Goal: Task Accomplishment & Management: Manage account settings

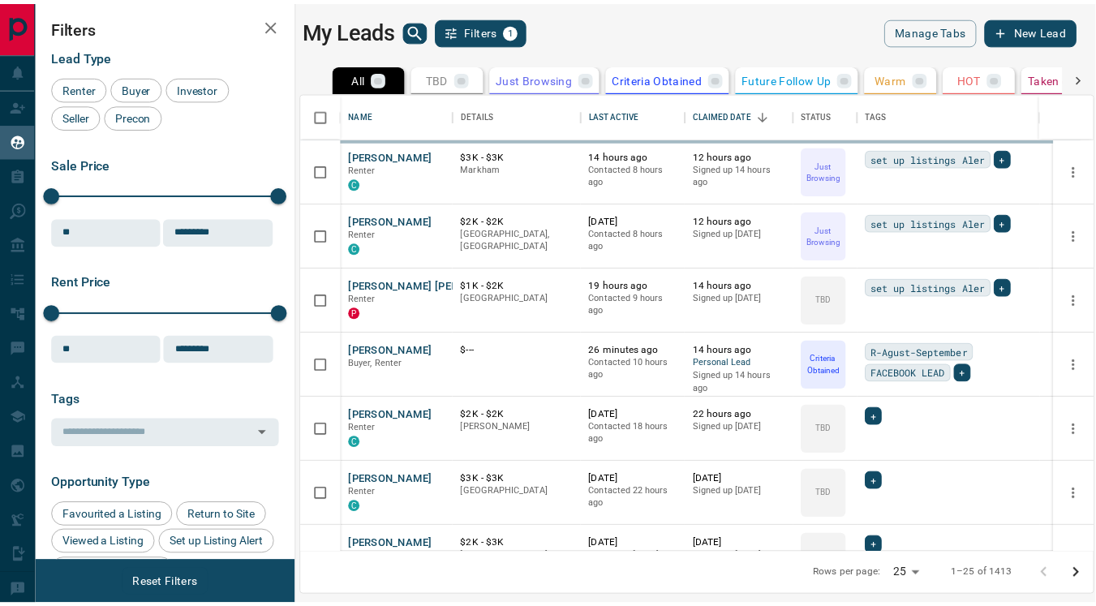
scroll to position [448, 790]
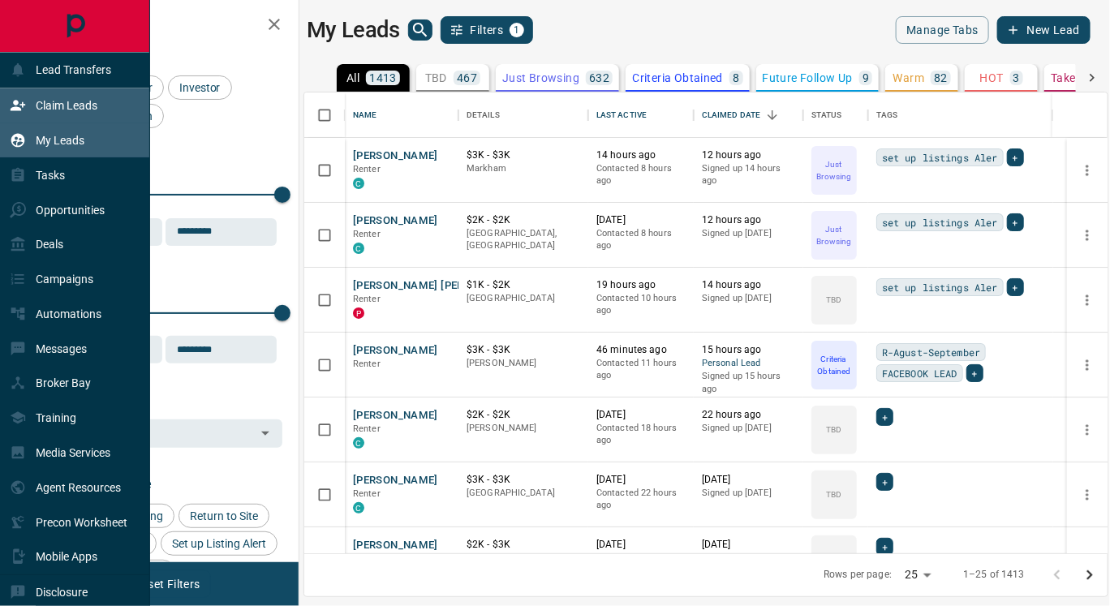
click at [41, 104] on p "Claim Leads" at bounding box center [67, 105] width 62 height 13
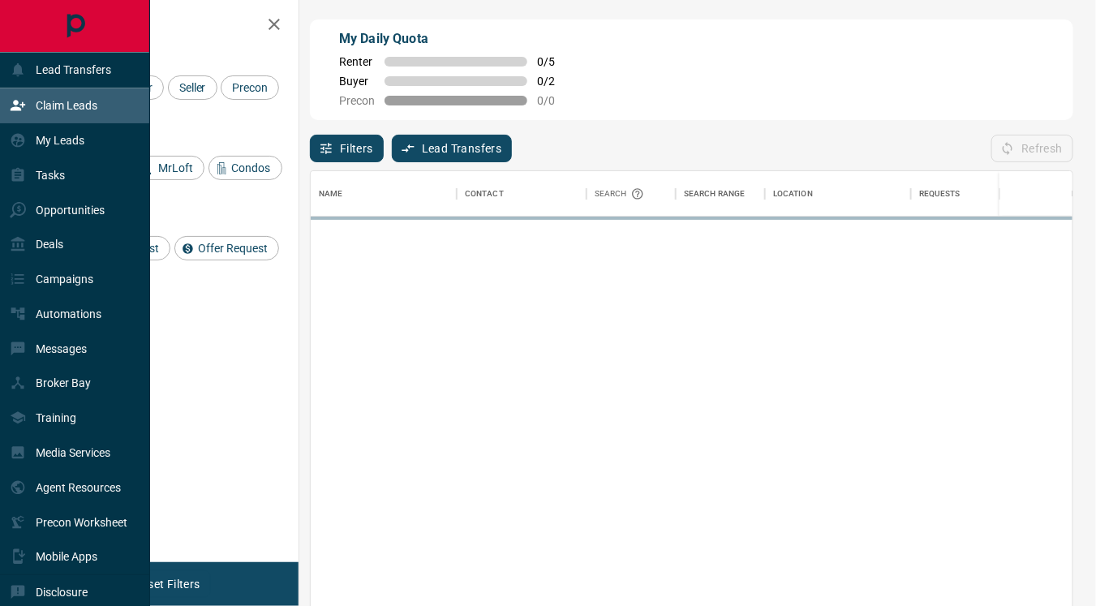
scroll to position [446, 749]
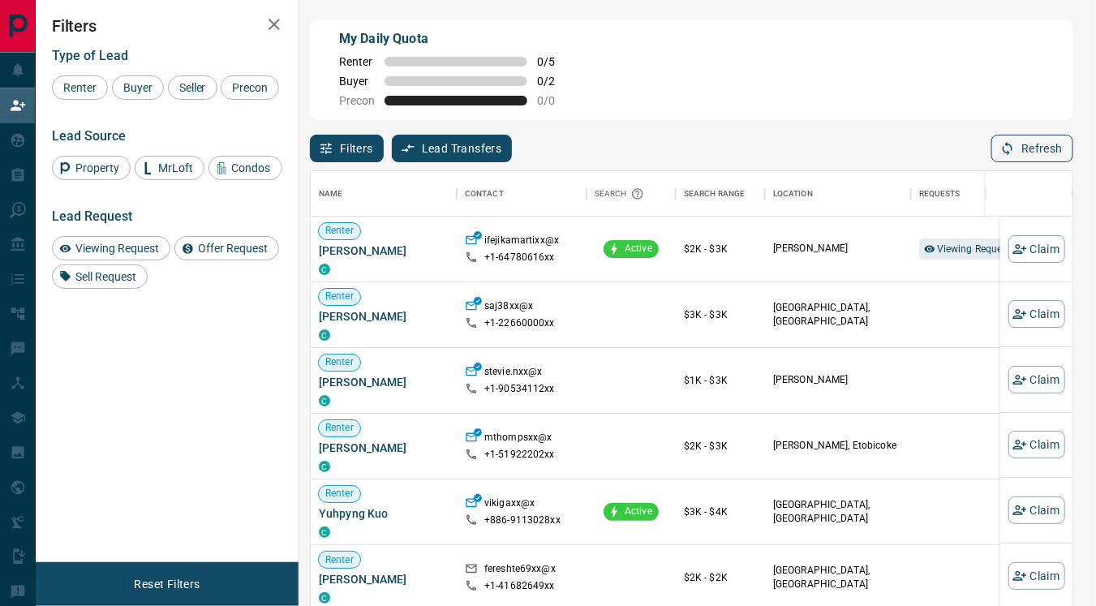
click at [1027, 142] on button "Refresh" at bounding box center [1033, 149] width 82 height 28
click at [947, 248] on span "Viewing Request ( 1 )" at bounding box center [981, 248] width 89 height 11
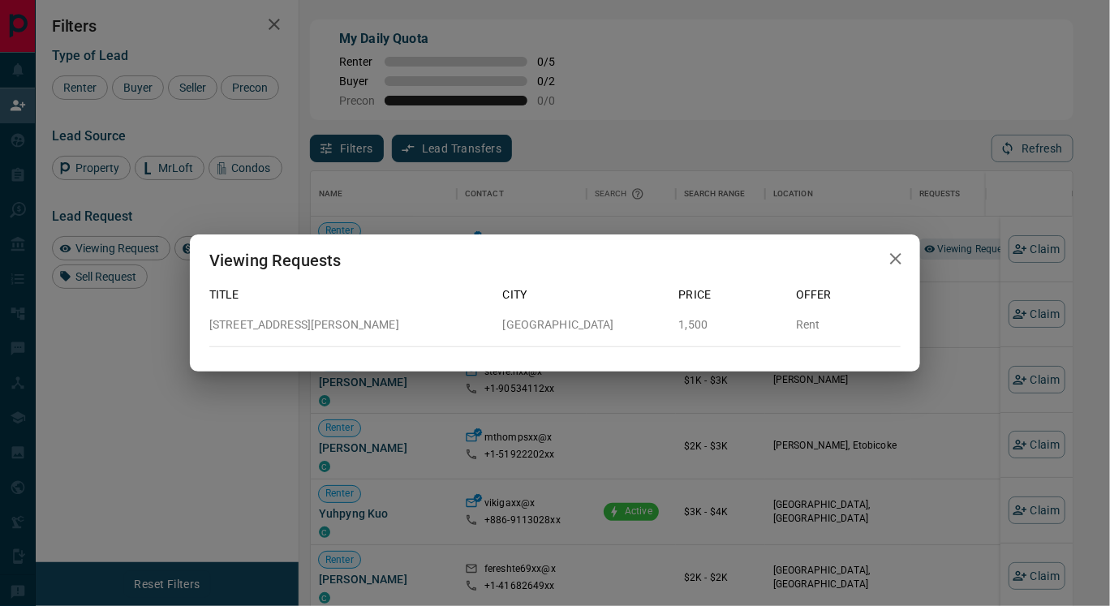
click at [896, 264] on icon "button" at bounding box center [895, 258] width 19 height 19
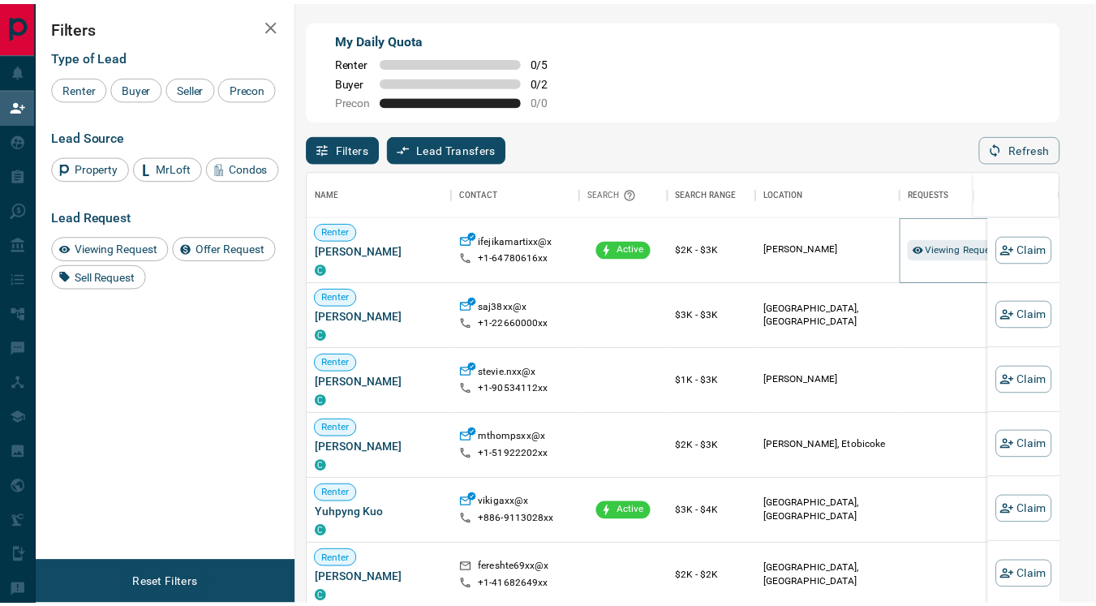
scroll to position [15, 14]
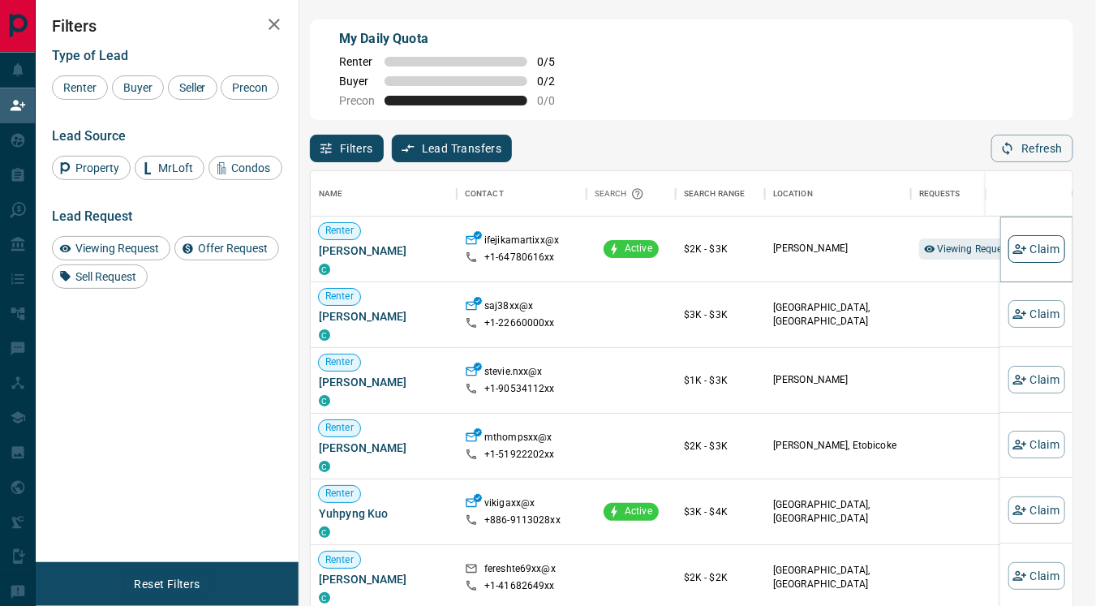
click at [1013, 246] on icon "button" at bounding box center [1020, 249] width 15 height 15
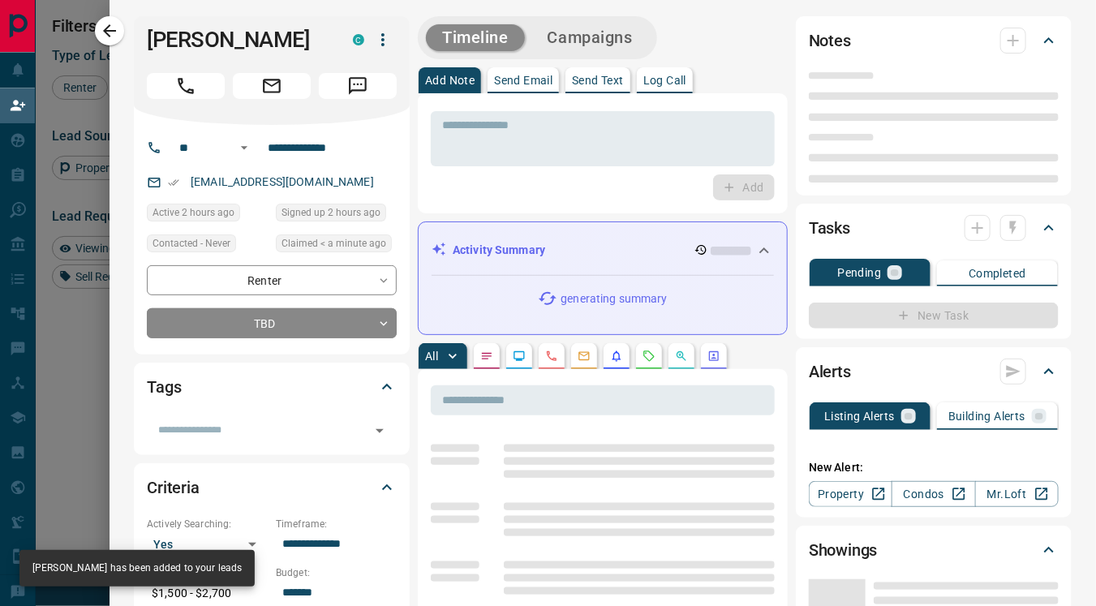
type input "**"
type input "**********"
type input "**"
type input "*"
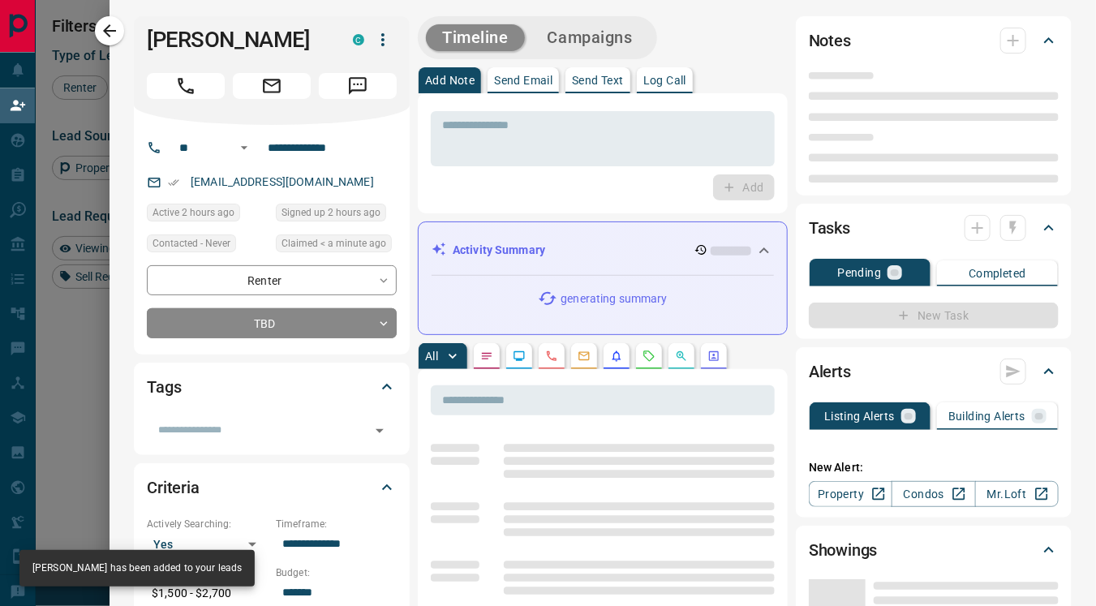
type input "**********"
type input "*******"
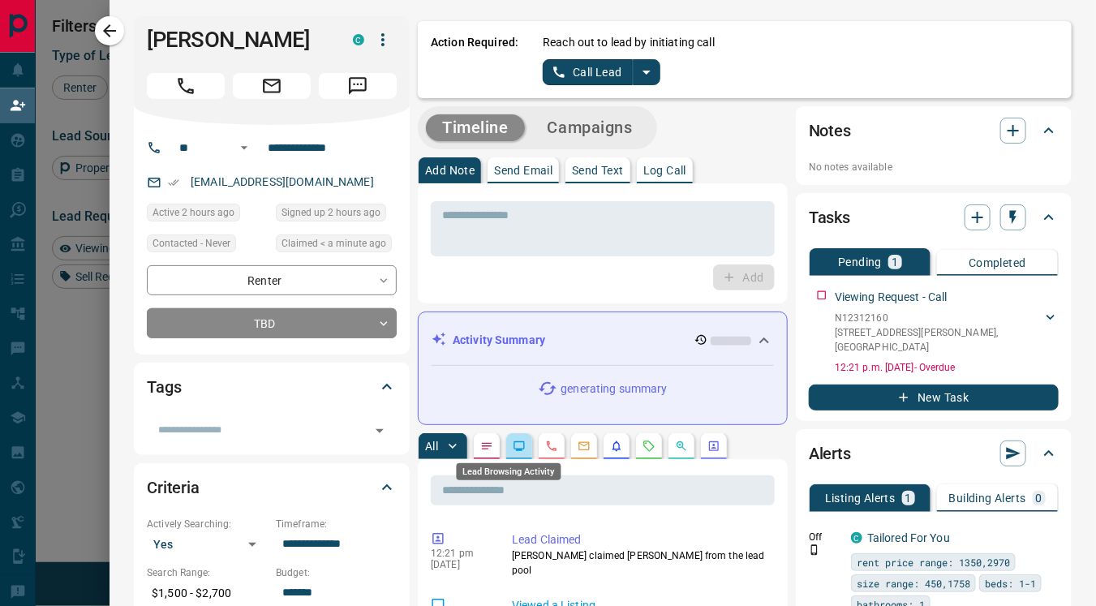
click at [506, 452] on div "Lead Browsing Activity" at bounding box center [509, 467] width 108 height 30
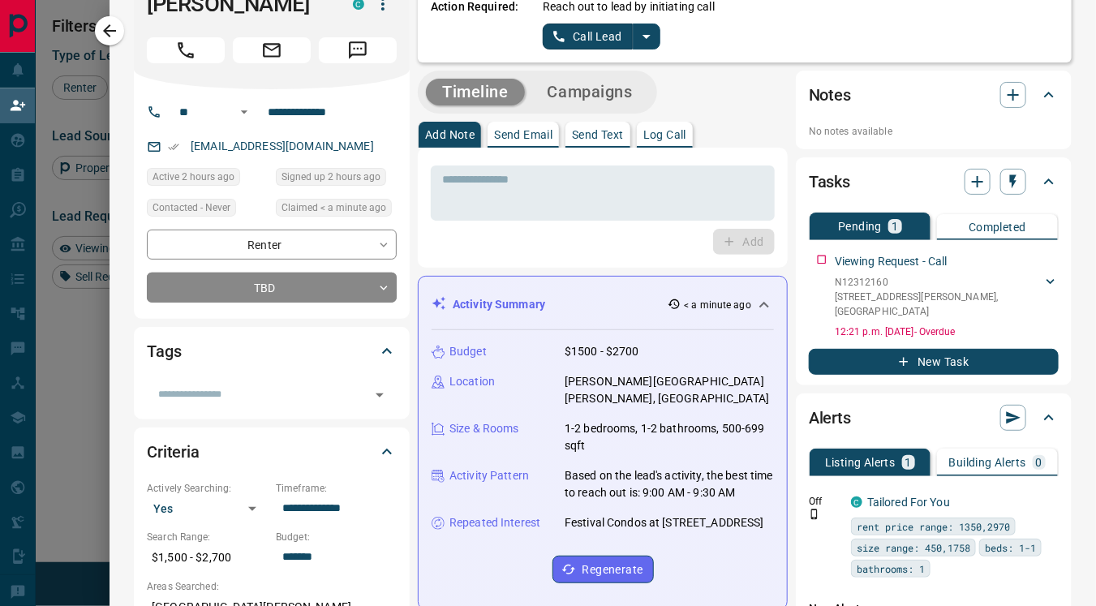
scroll to position [33, 0]
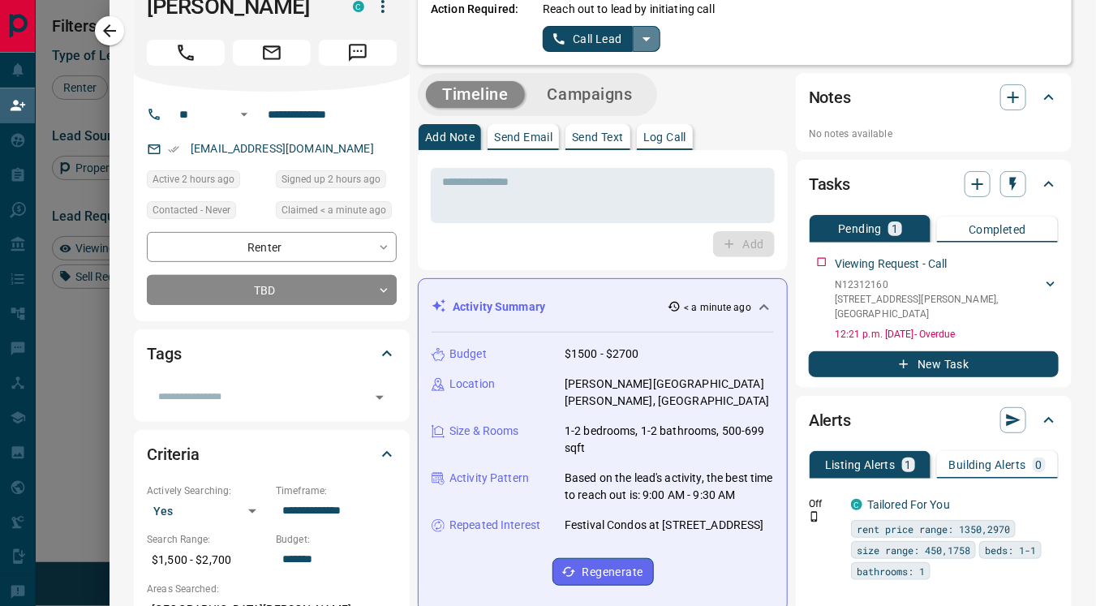
click at [643, 40] on icon "split button" at bounding box center [647, 39] width 8 height 4
click at [587, 90] on li "Log Manual Call" at bounding box center [600, 95] width 99 height 24
click at [555, 28] on button "Log Manual Call" at bounding box center [596, 39] width 107 height 26
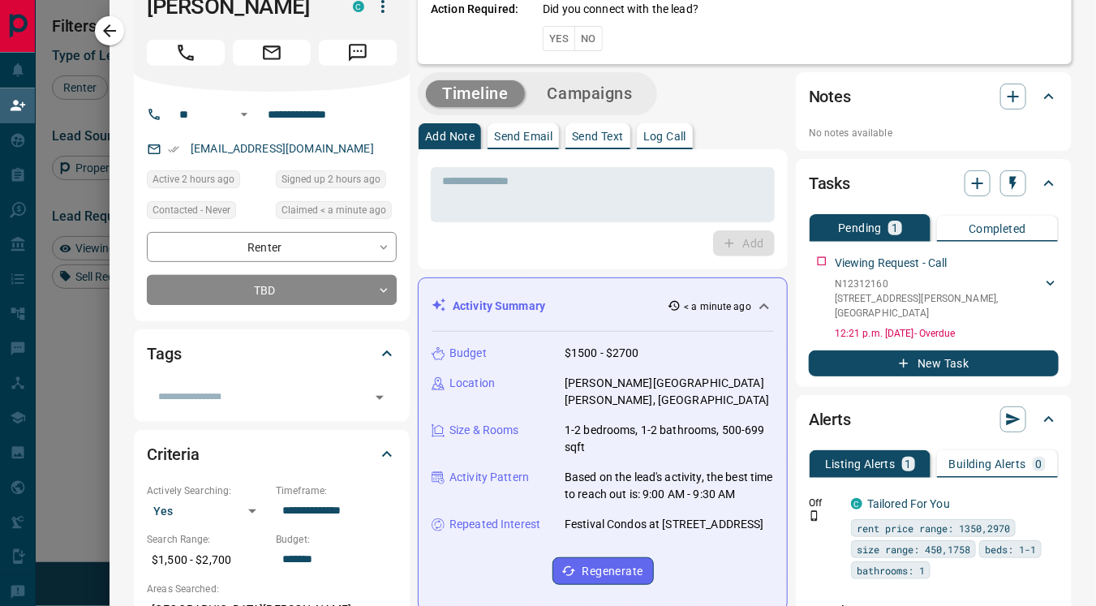
click at [547, 39] on button "Yes" at bounding box center [559, 38] width 32 height 25
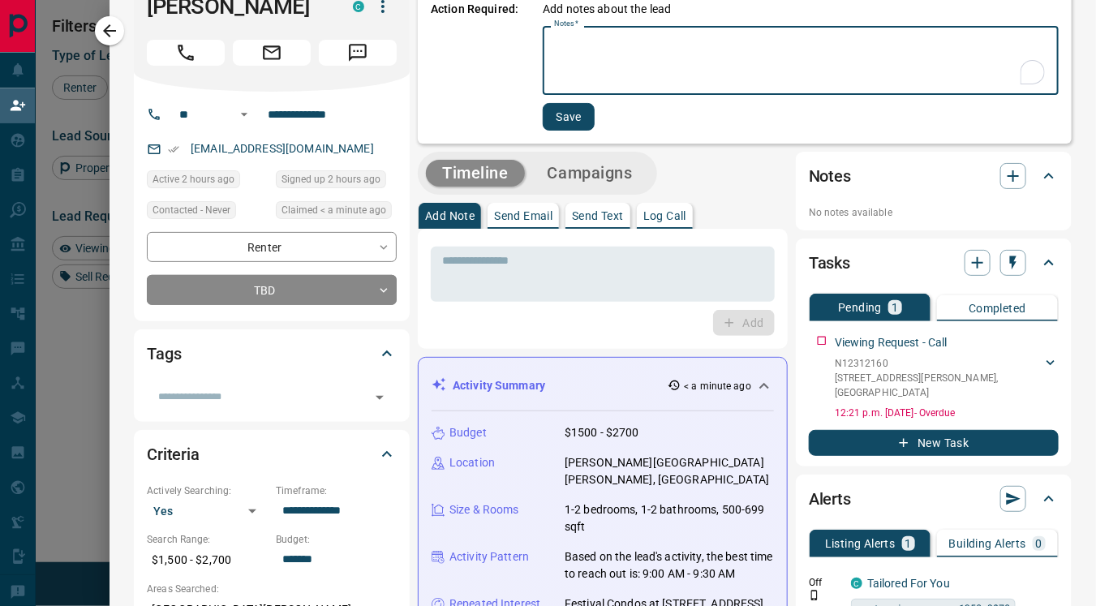
click at [554, 67] on textarea "Notes   *" at bounding box center [800, 60] width 493 height 55
type textarea "****"
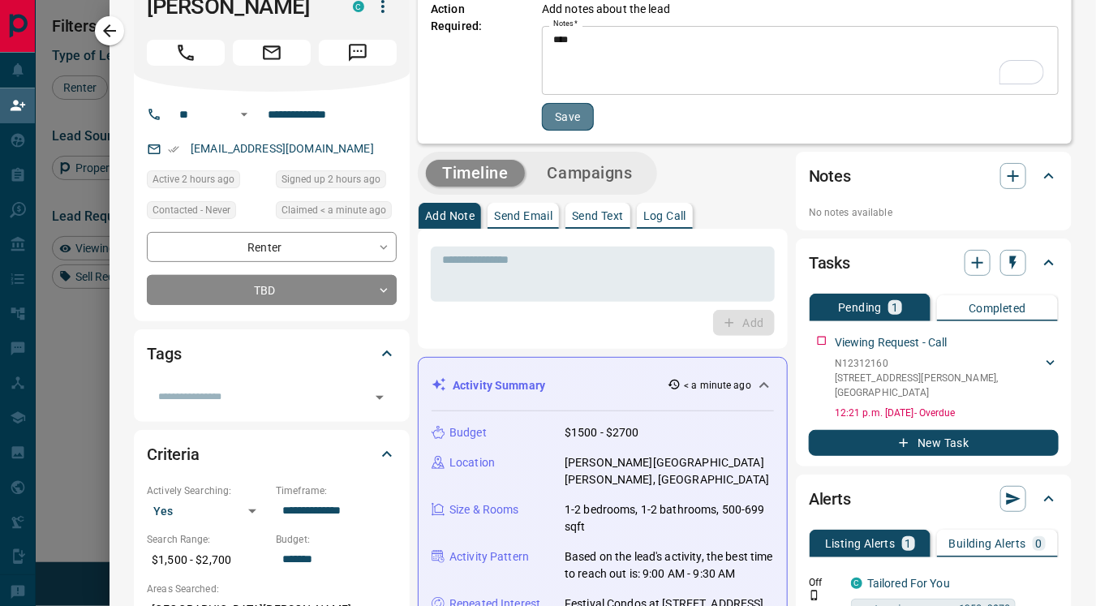
click at [561, 115] on button "Save" at bounding box center [568, 117] width 52 height 28
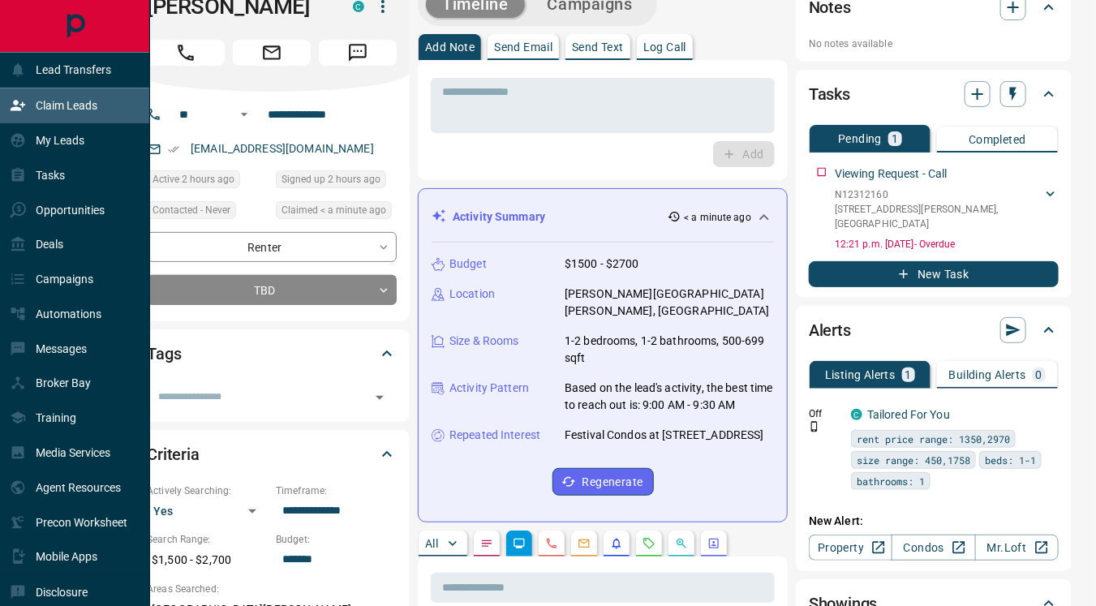
click at [54, 106] on p "Claim Leads" at bounding box center [67, 105] width 62 height 13
click at [102, 100] on div "Claim Leads" at bounding box center [75, 105] width 150 height 35
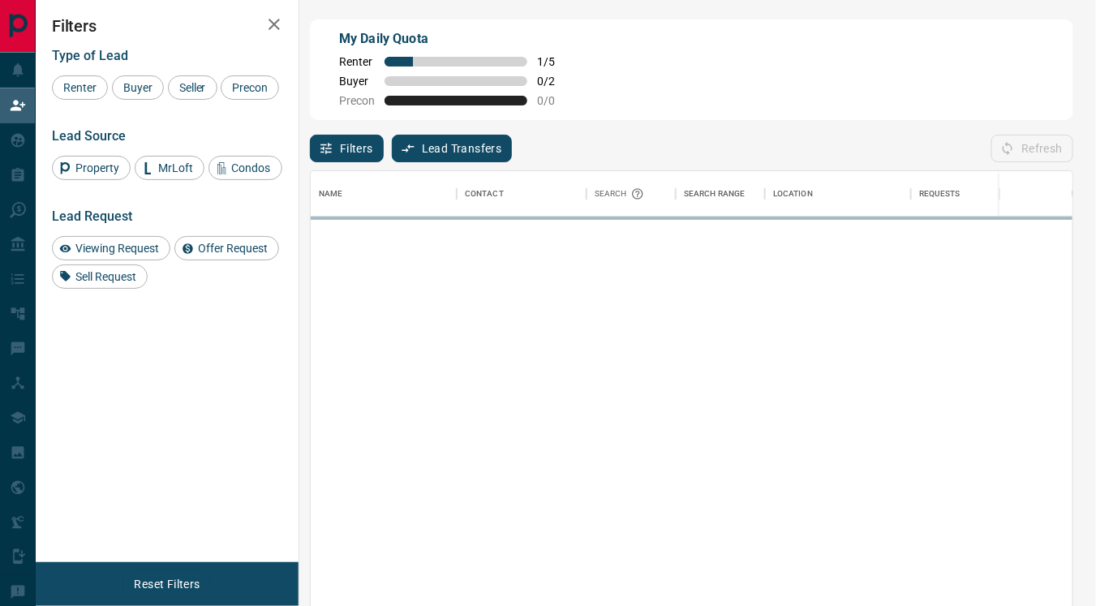
scroll to position [446, 749]
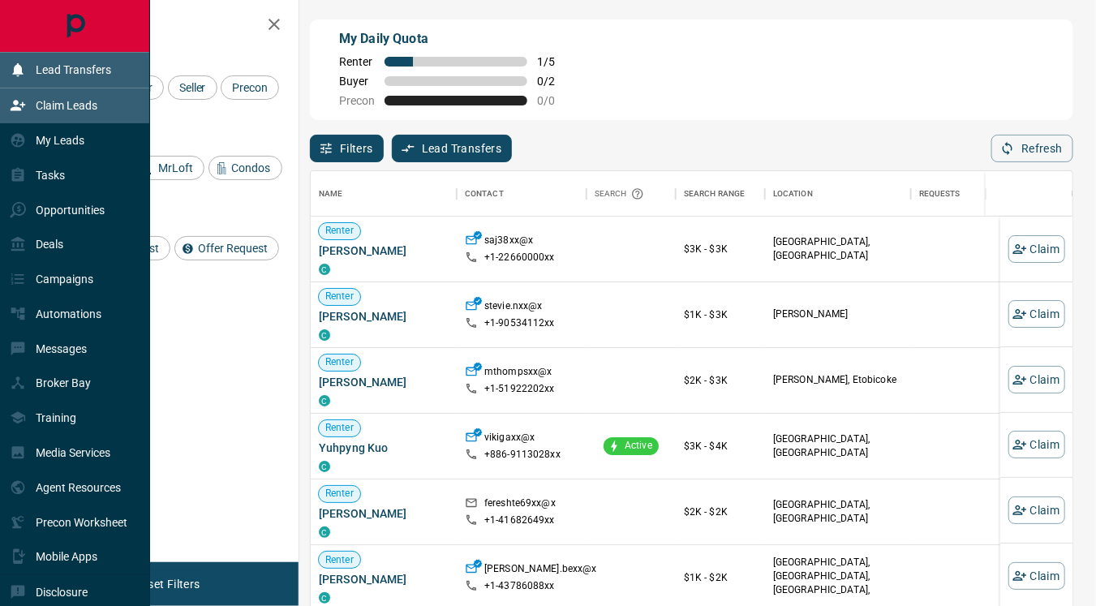
click at [77, 74] on p "Lead Transfers" at bounding box center [73, 69] width 75 height 13
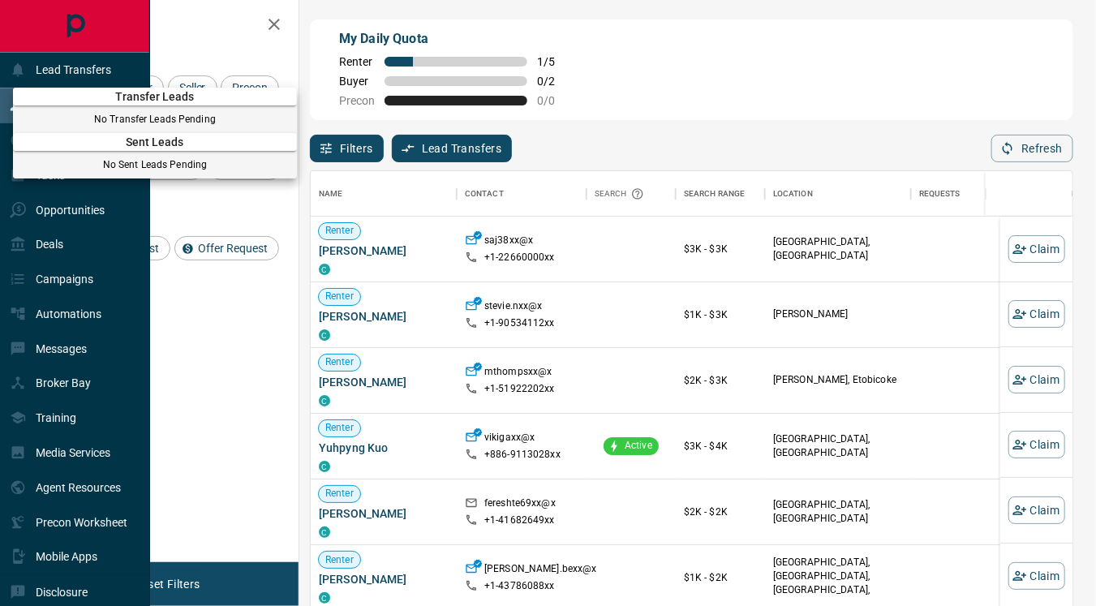
click at [1030, 146] on div at bounding box center [548, 303] width 1096 height 606
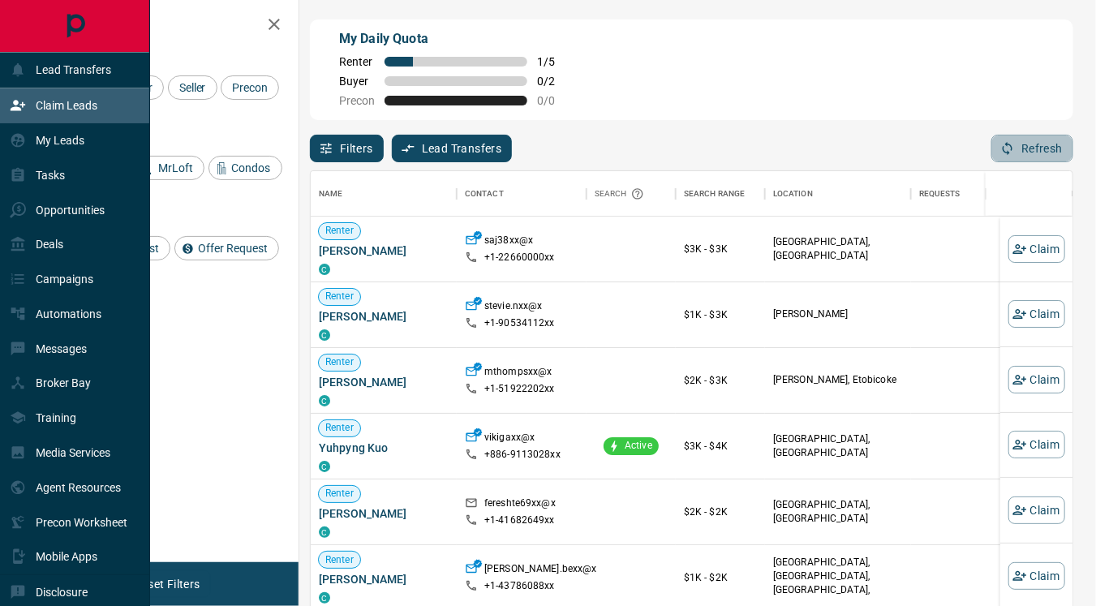
click at [1030, 146] on button "Refresh" at bounding box center [1033, 149] width 82 height 28
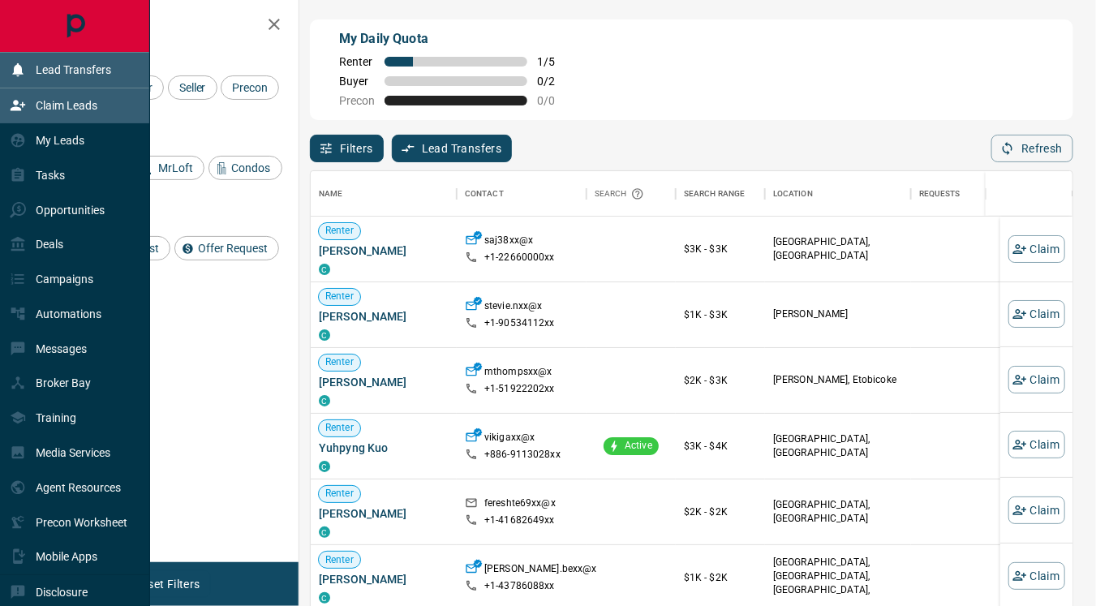
click at [78, 67] on p "Lead Transfers" at bounding box center [73, 69] width 75 height 13
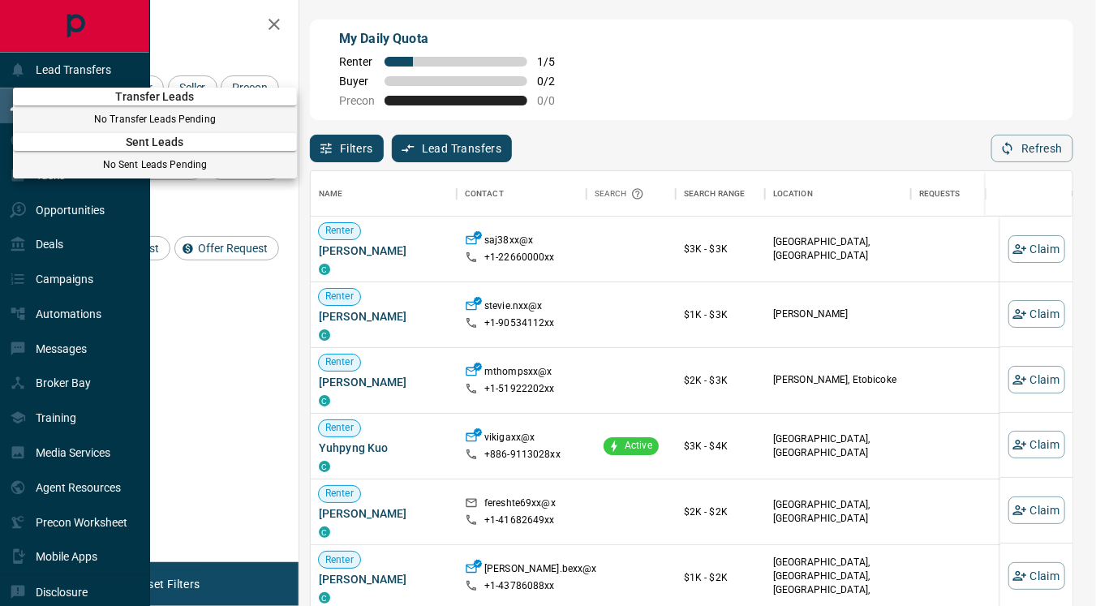
click at [469, 153] on div at bounding box center [548, 303] width 1096 height 606
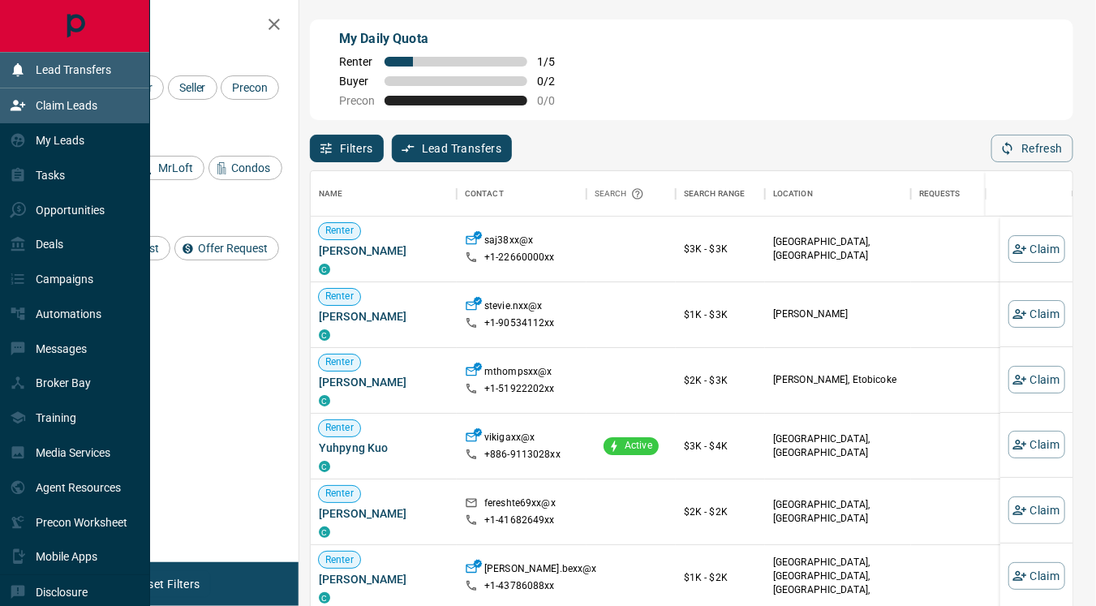
click at [94, 71] on p "Lead Transfers" at bounding box center [73, 69] width 75 height 13
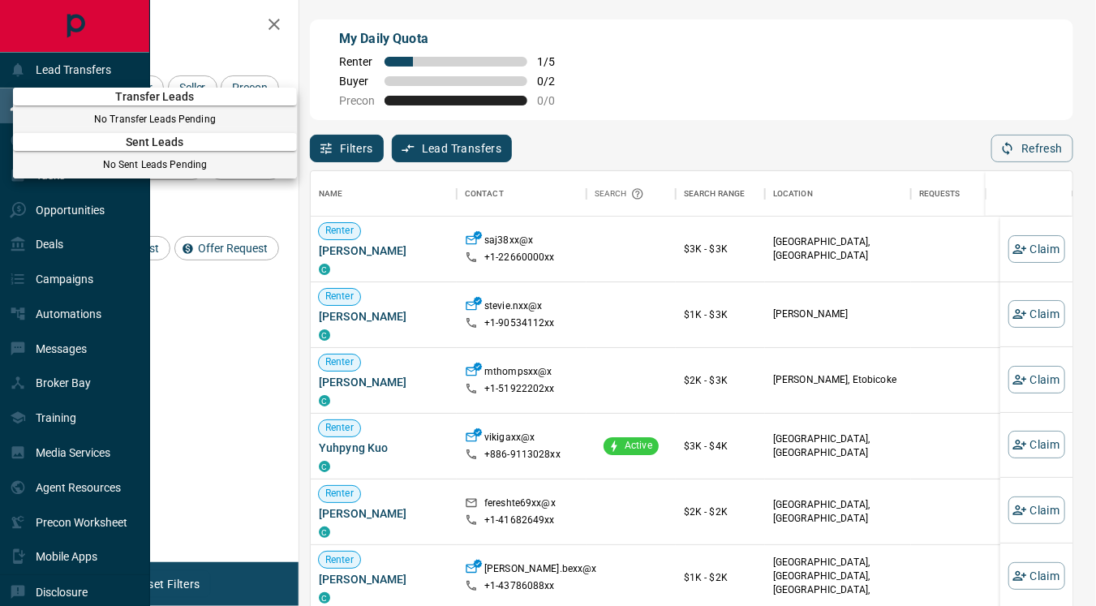
click at [93, 71] on div at bounding box center [548, 303] width 1096 height 606
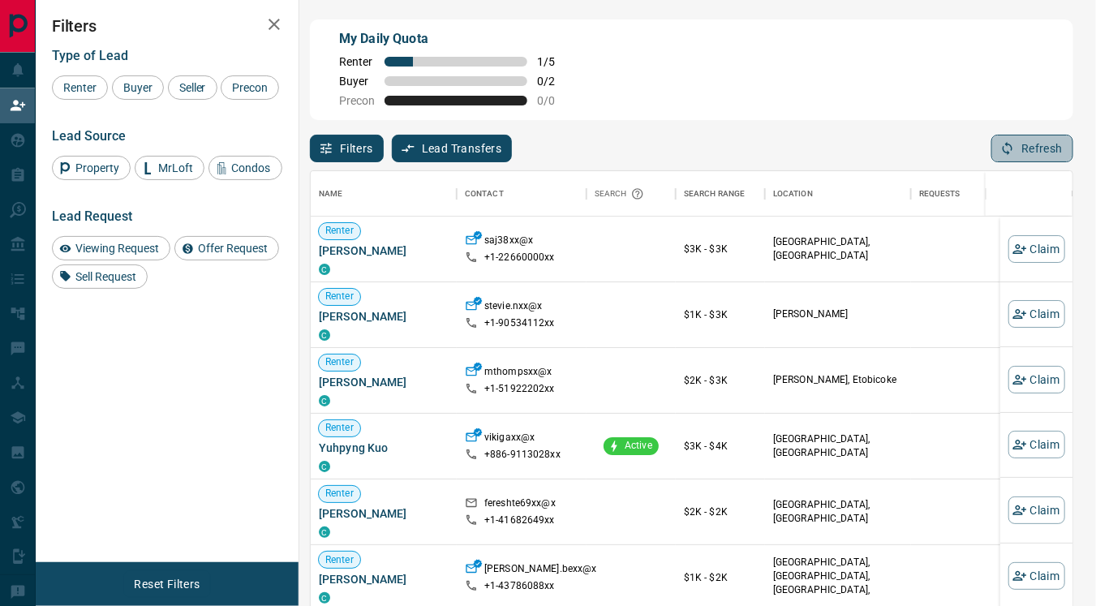
click at [1047, 150] on button "Refresh" at bounding box center [1033, 149] width 82 height 28
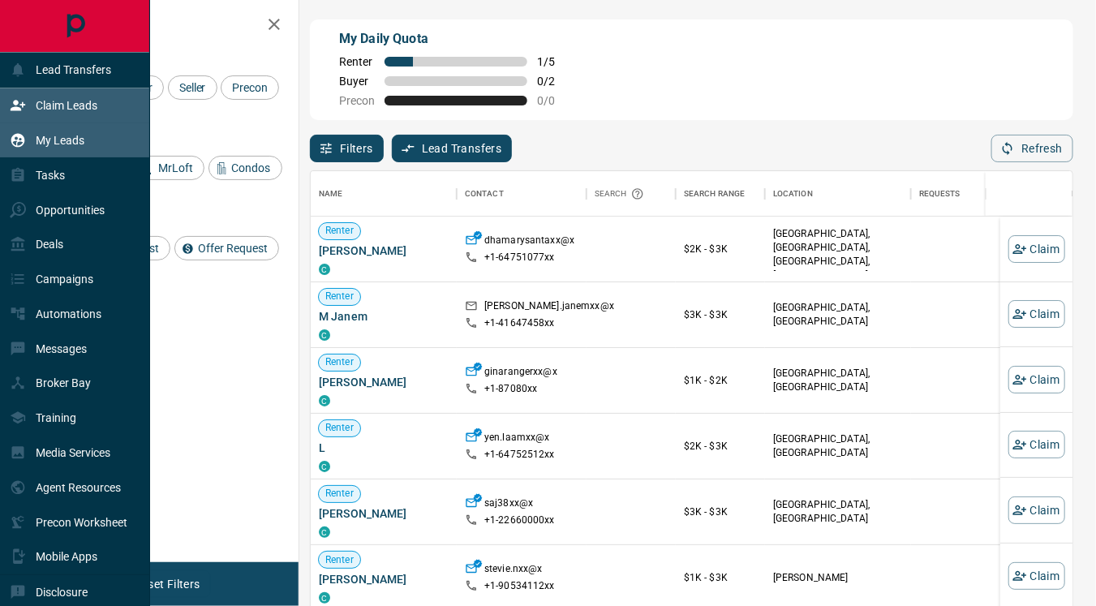
click at [72, 134] on p "My Leads" at bounding box center [60, 140] width 49 height 13
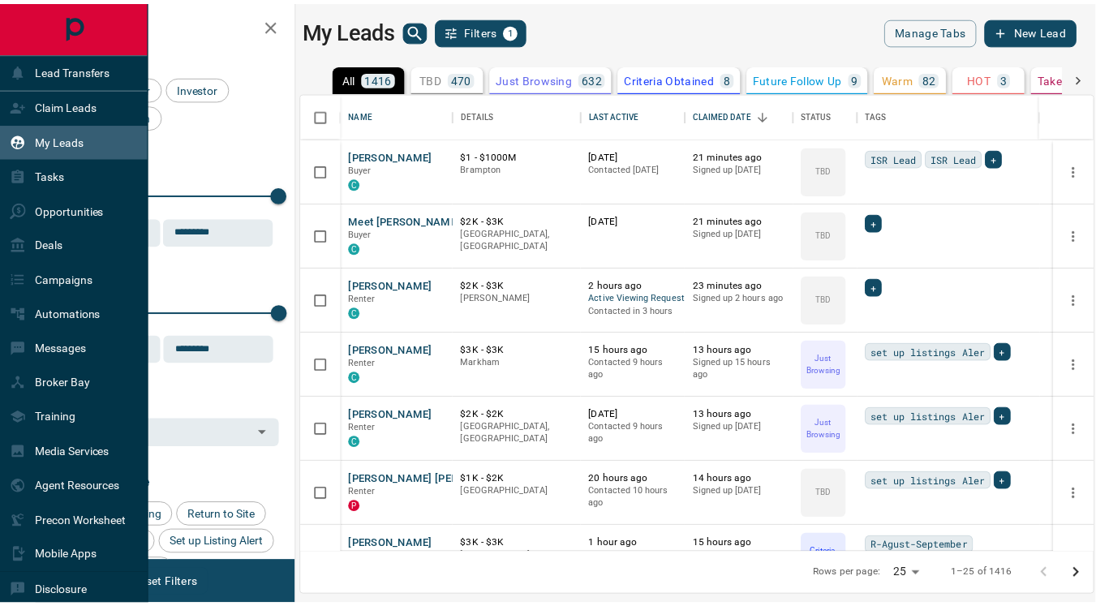
scroll to position [448, 790]
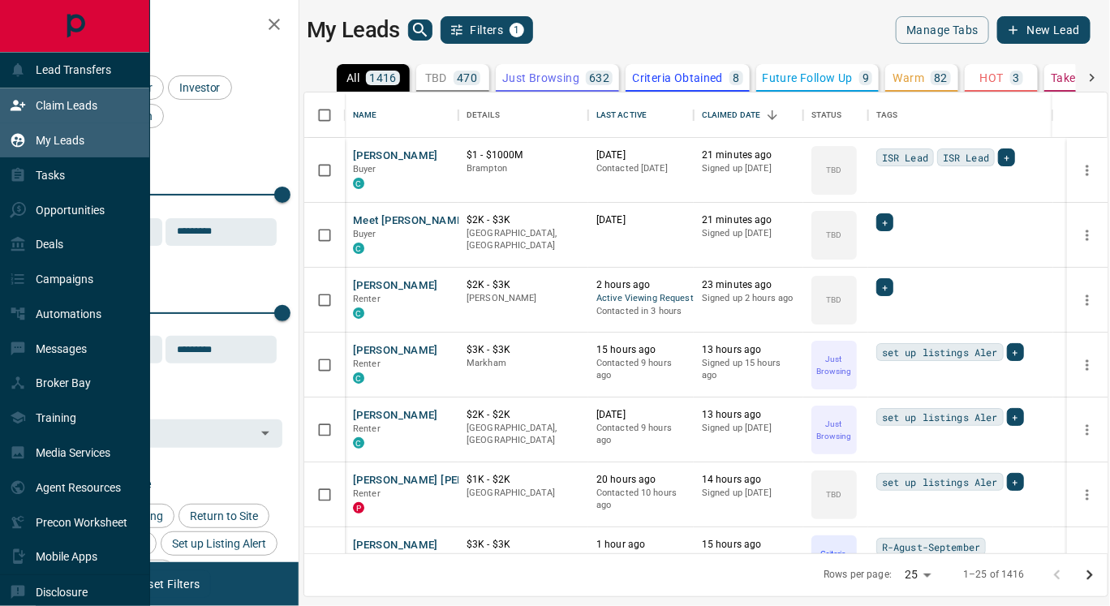
click at [64, 109] on p "Claim Leads" at bounding box center [67, 105] width 62 height 13
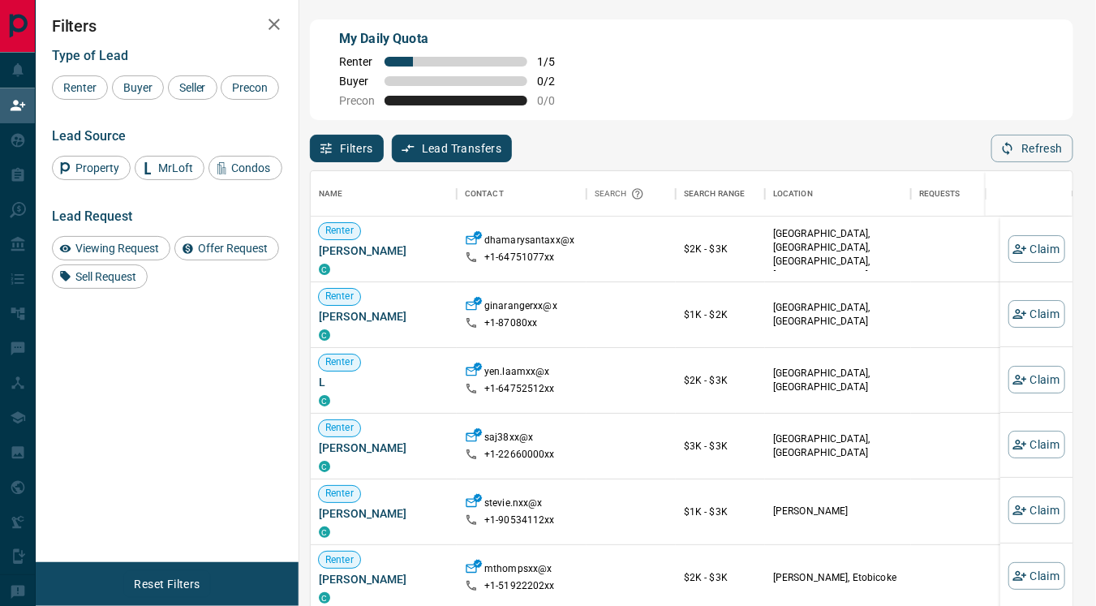
scroll to position [446, 749]
click at [1034, 149] on button "Refresh" at bounding box center [1033, 149] width 82 height 28
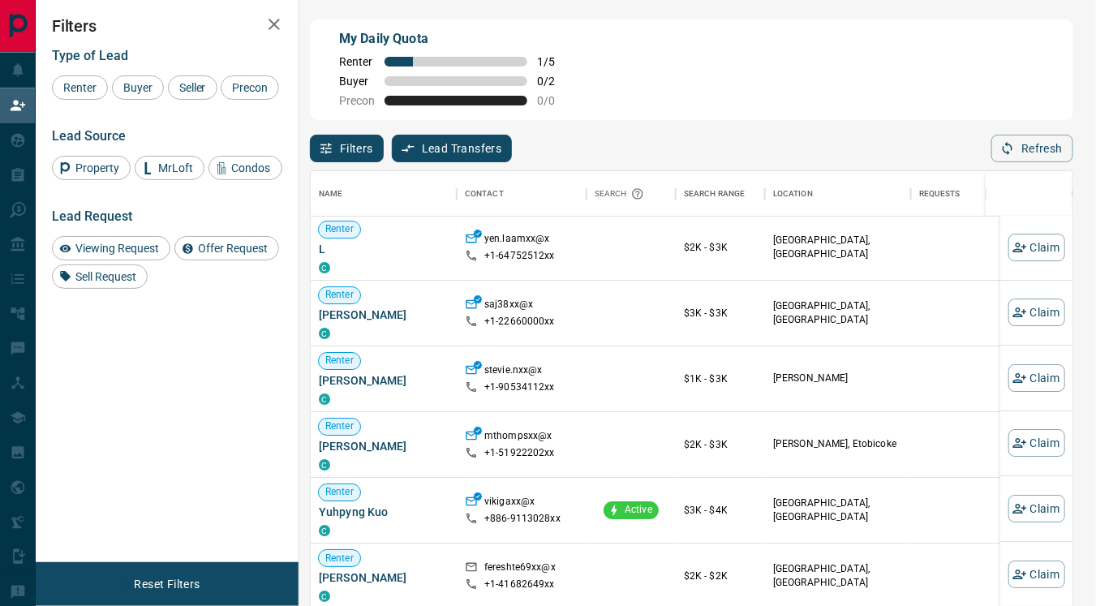
scroll to position [0, 0]
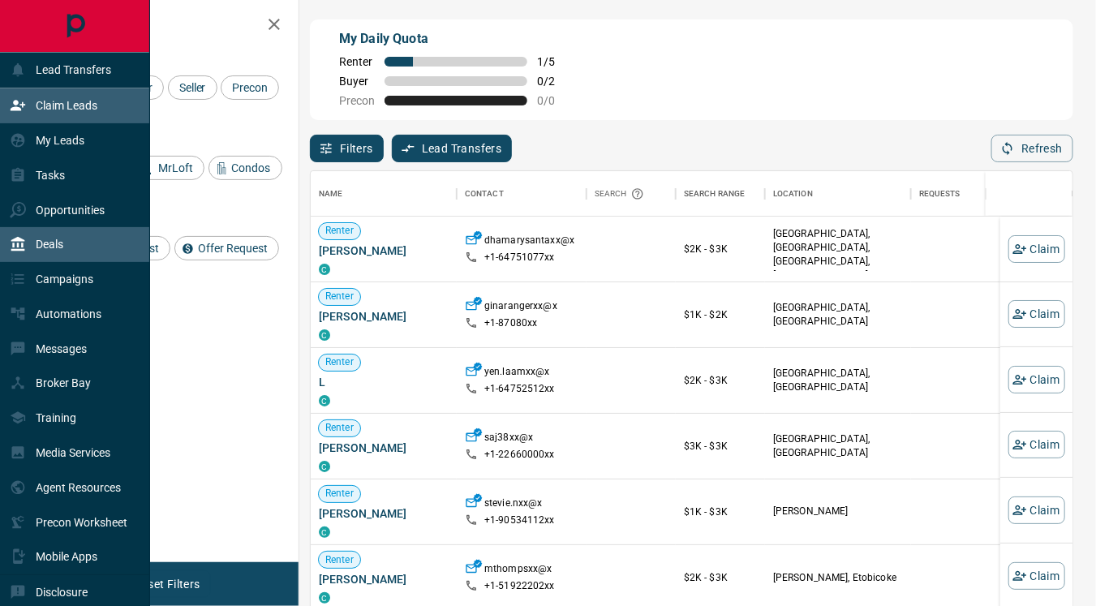
click at [51, 241] on p "Deals" at bounding box center [50, 244] width 28 height 13
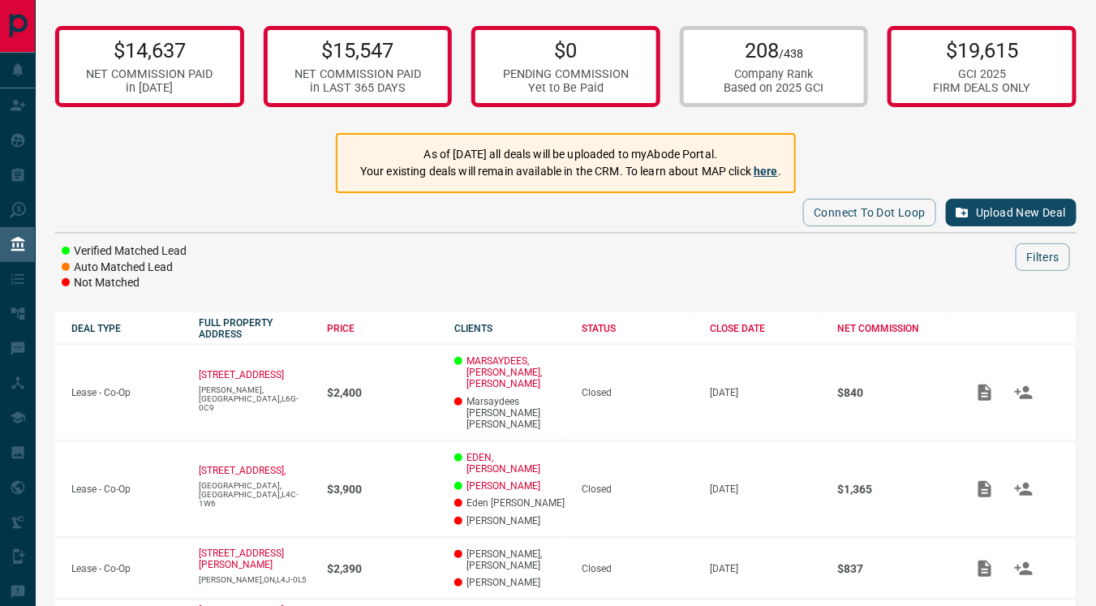
click at [773, 172] on link "here" at bounding box center [766, 171] width 24 height 13
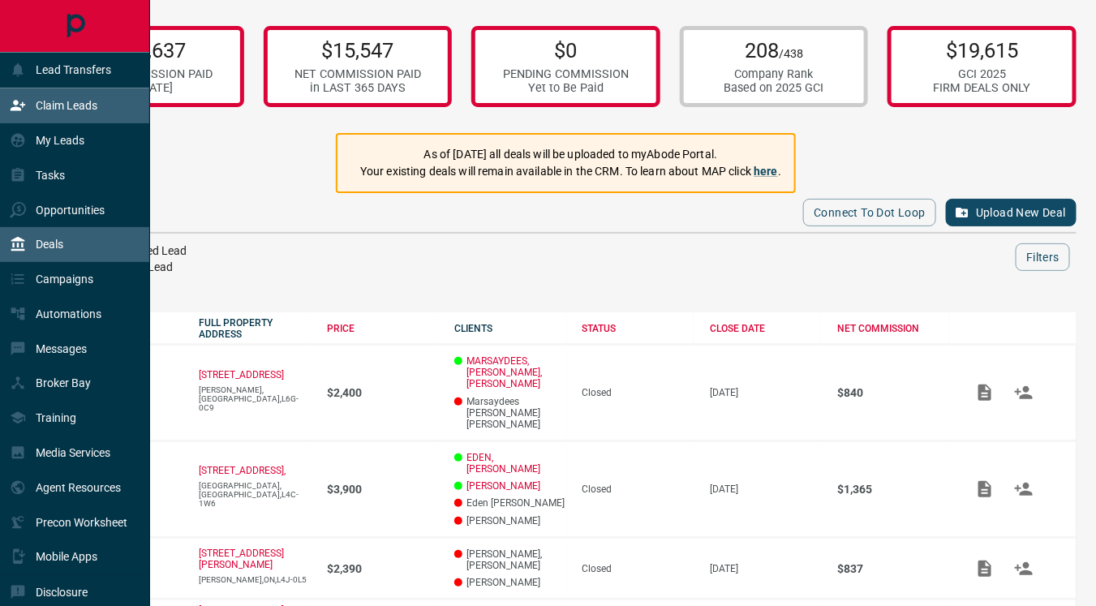
click at [61, 101] on p "Claim Leads" at bounding box center [67, 105] width 62 height 13
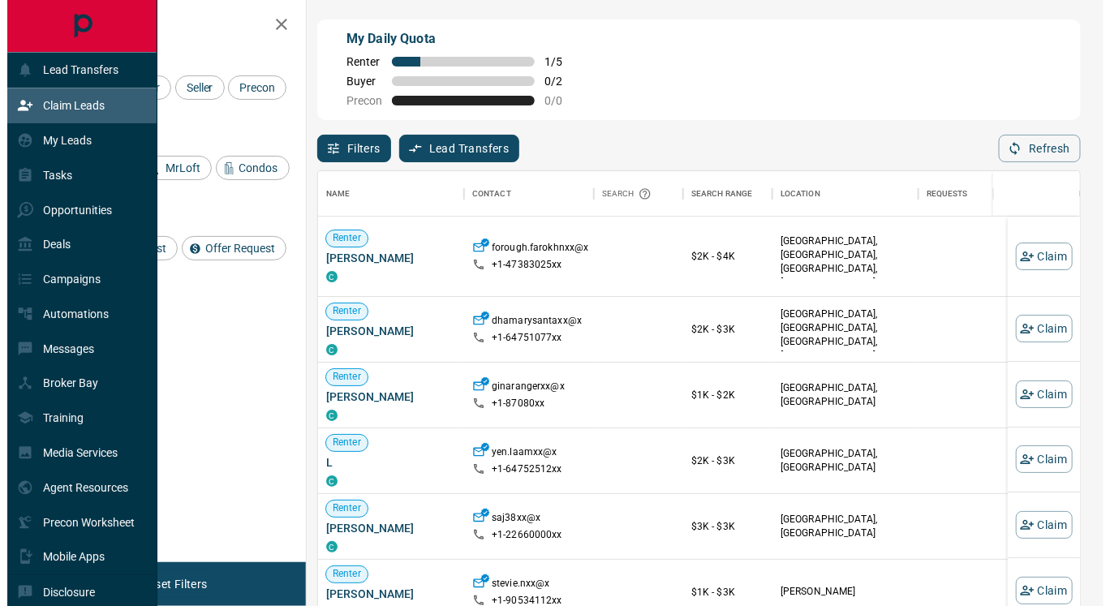
scroll to position [446, 749]
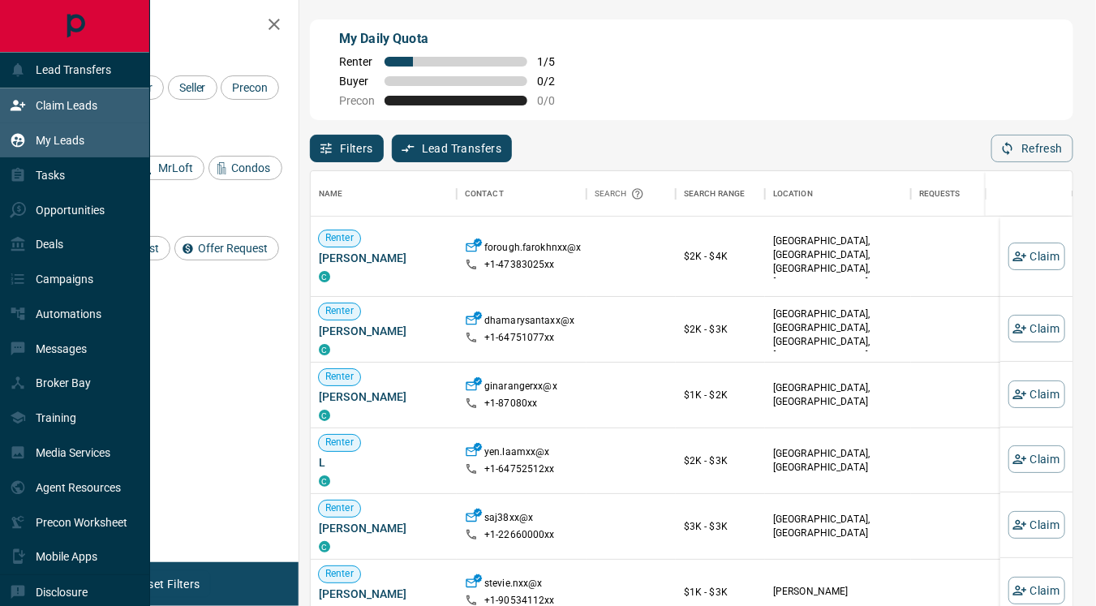
click at [68, 134] on p "My Leads" at bounding box center [60, 140] width 49 height 13
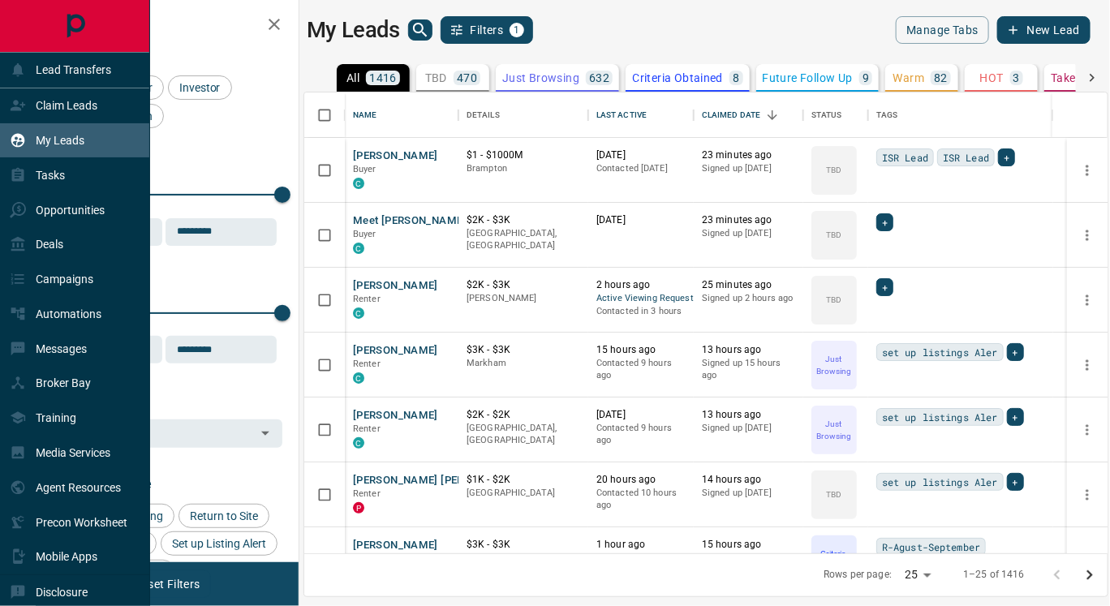
scroll to position [448, 790]
